Goal: Task Accomplishment & Management: Use online tool/utility

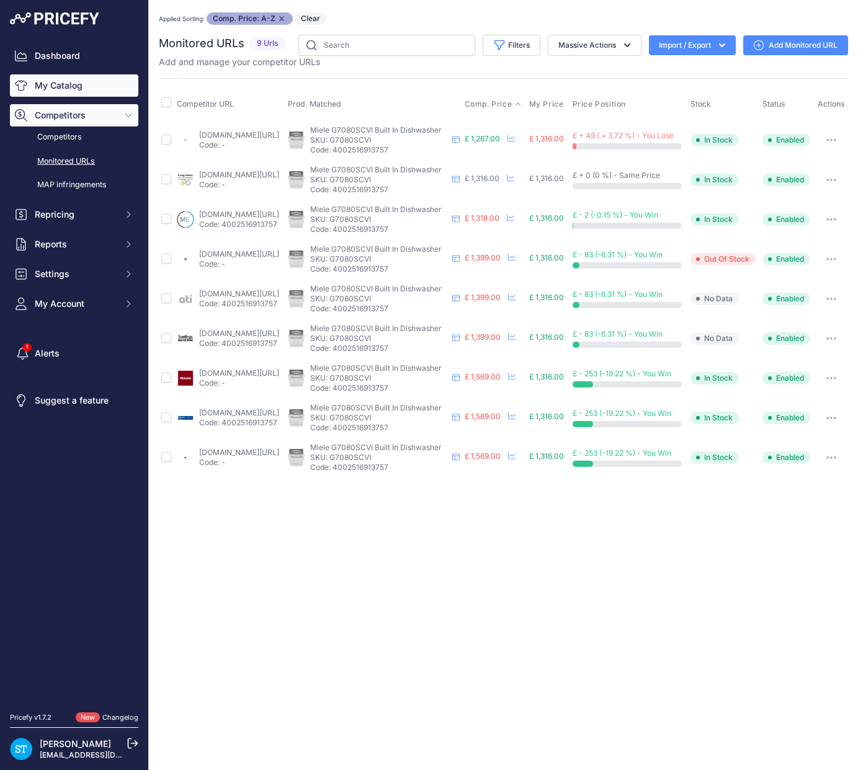
click at [76, 84] on link "My Catalog" at bounding box center [74, 85] width 128 height 22
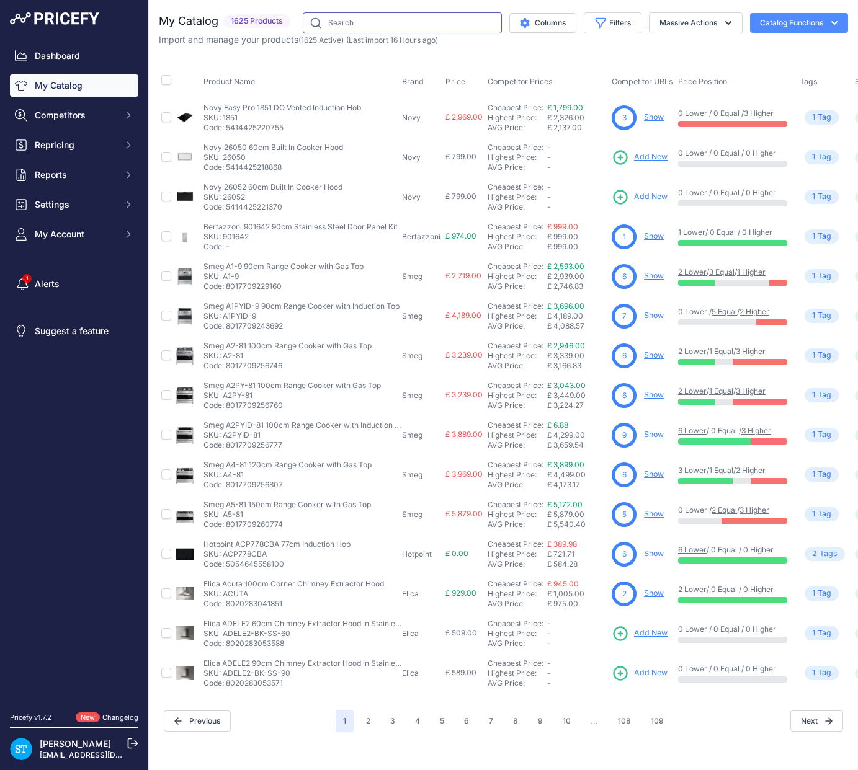
click at [347, 23] on input "text" at bounding box center [402, 22] width 199 height 21
paste input "KM3034-1"
type input "KM3034-1"
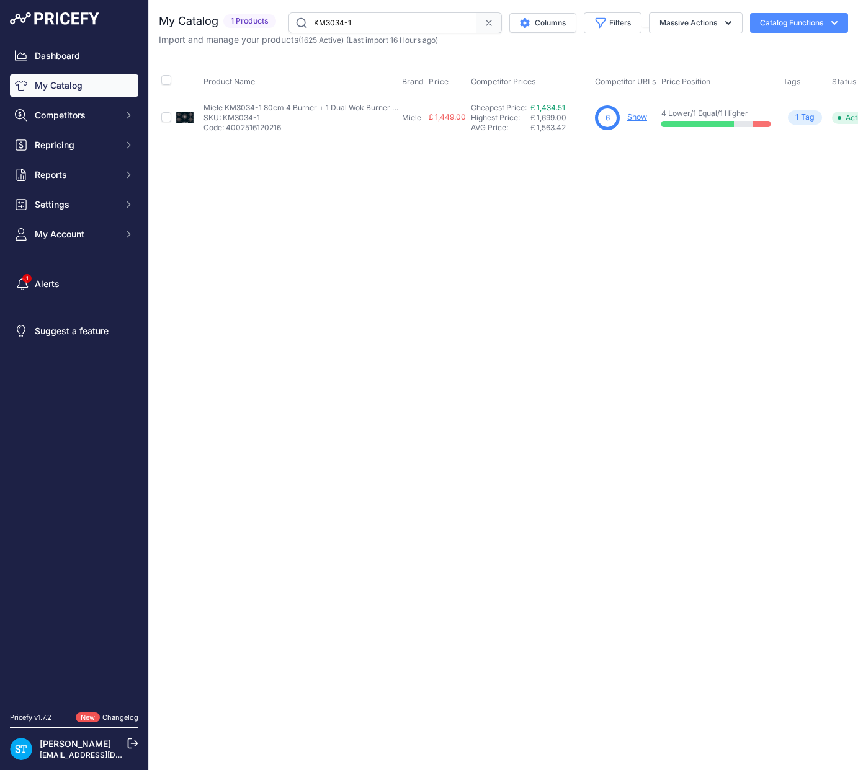
click at [636, 112] on div "6 Show" at bounding box center [625, 117] width 61 height 25
click at [636, 115] on link "Show" at bounding box center [637, 116] width 20 height 9
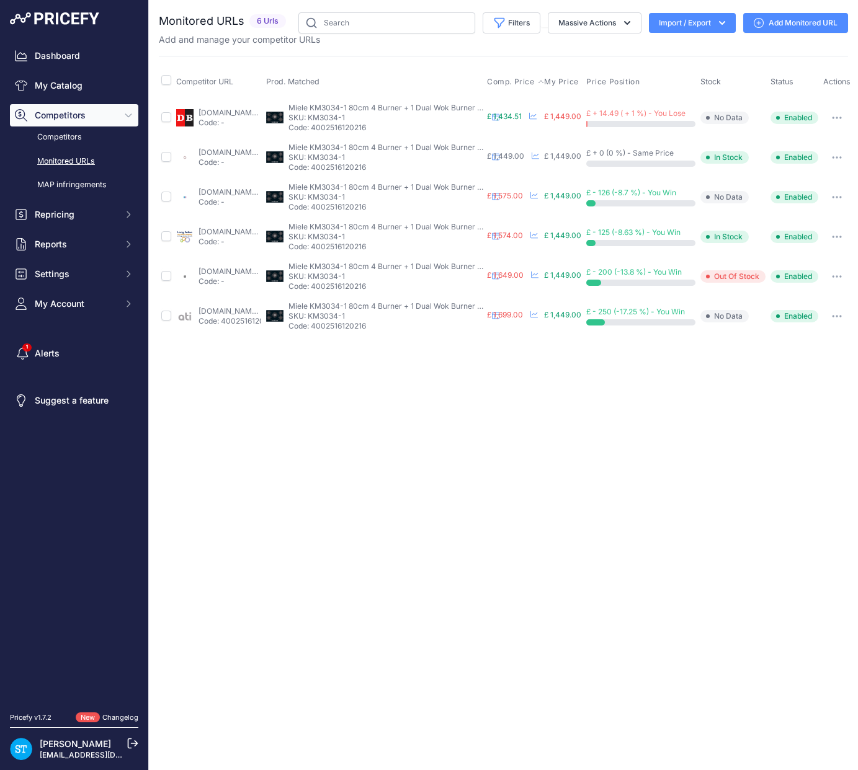
click at [535, 84] on span "Comp. Price" at bounding box center [511, 82] width 48 height 10
